Goal: Browse casually: Explore the website without a specific task or goal

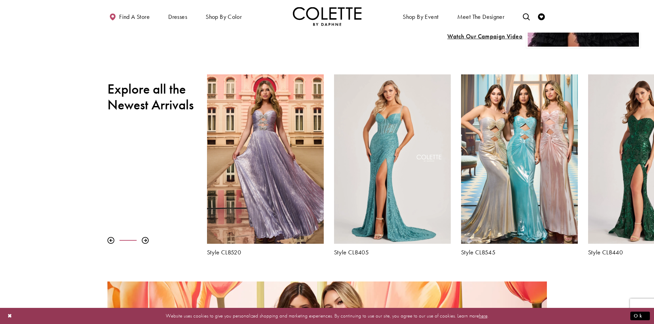
scroll to position [275, 0]
click at [145, 241] on div at bounding box center [145, 240] width 7 height 7
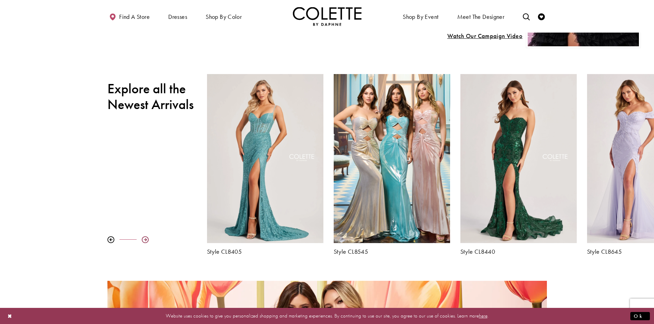
click at [145, 241] on div at bounding box center [145, 239] width 7 height 7
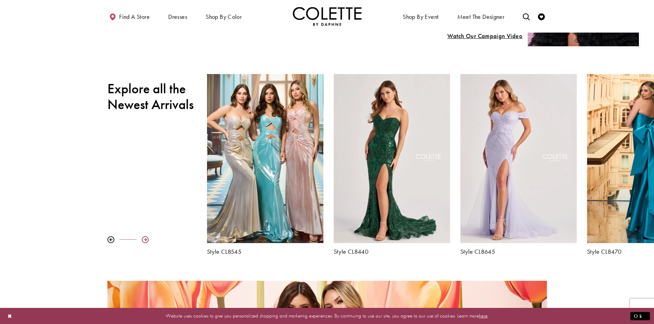
click at [145, 241] on div at bounding box center [145, 239] width 7 height 7
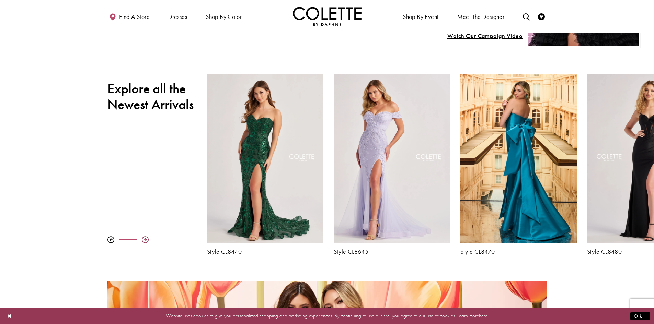
click at [145, 241] on div at bounding box center [145, 239] width 7 height 7
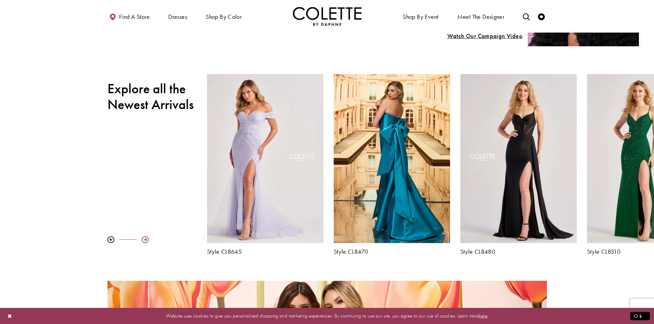
click at [145, 241] on div at bounding box center [145, 239] width 7 height 7
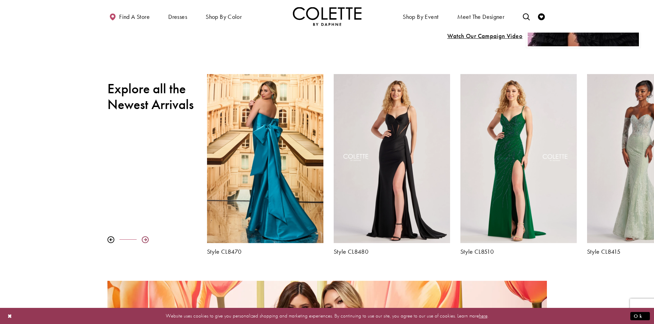
click at [145, 241] on div at bounding box center [145, 239] width 7 height 7
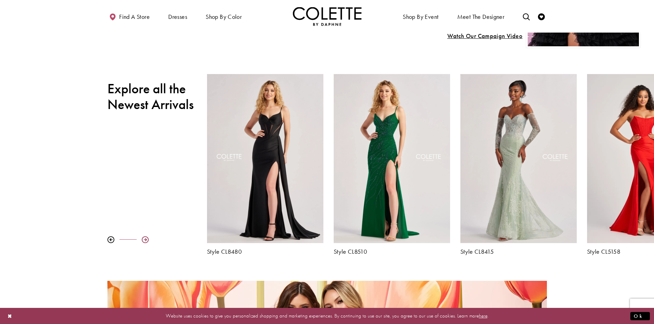
click at [145, 241] on div at bounding box center [145, 239] width 7 height 7
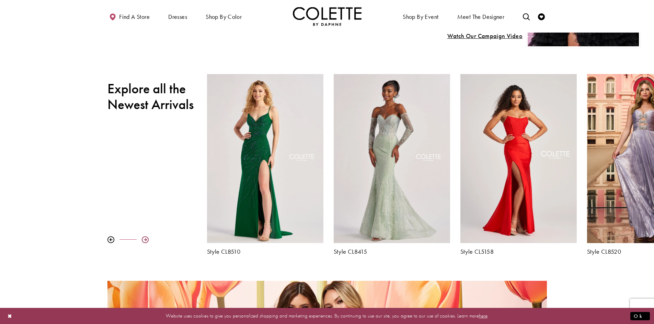
click at [145, 241] on div at bounding box center [145, 239] width 7 height 7
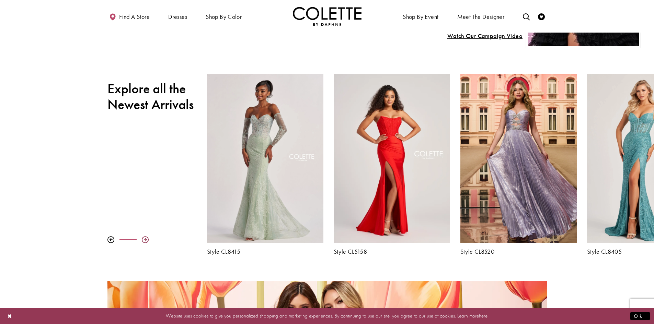
click at [145, 241] on div at bounding box center [145, 239] width 7 height 7
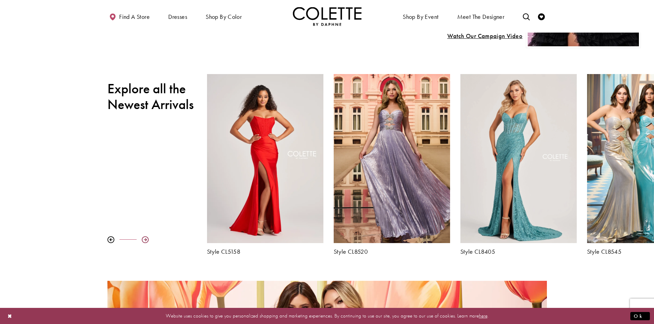
click at [145, 241] on div at bounding box center [145, 239] width 7 height 7
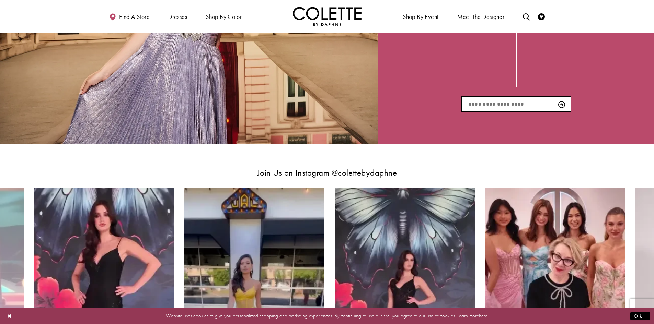
scroll to position [1068, 0]
